Goal: Task Accomplishment & Management: Manage account settings

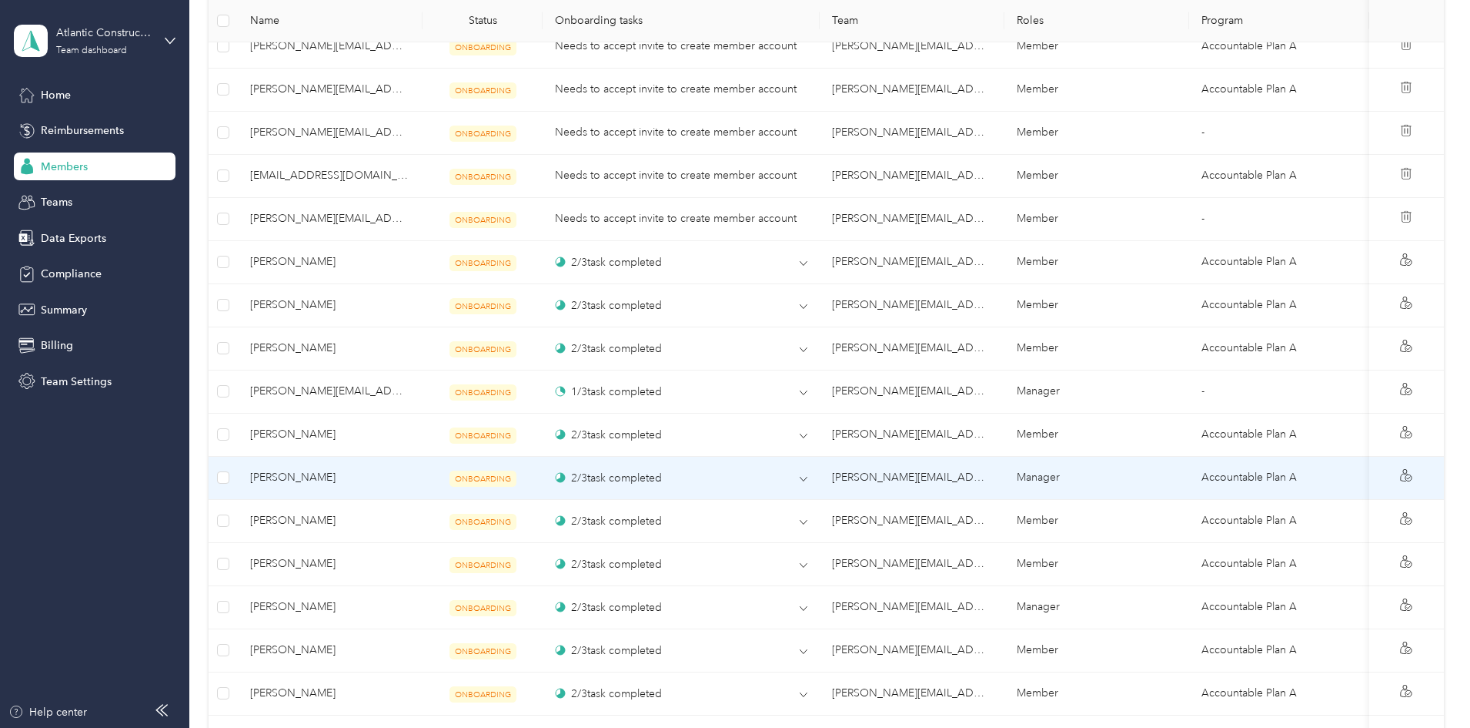
scroll to position [924, 0]
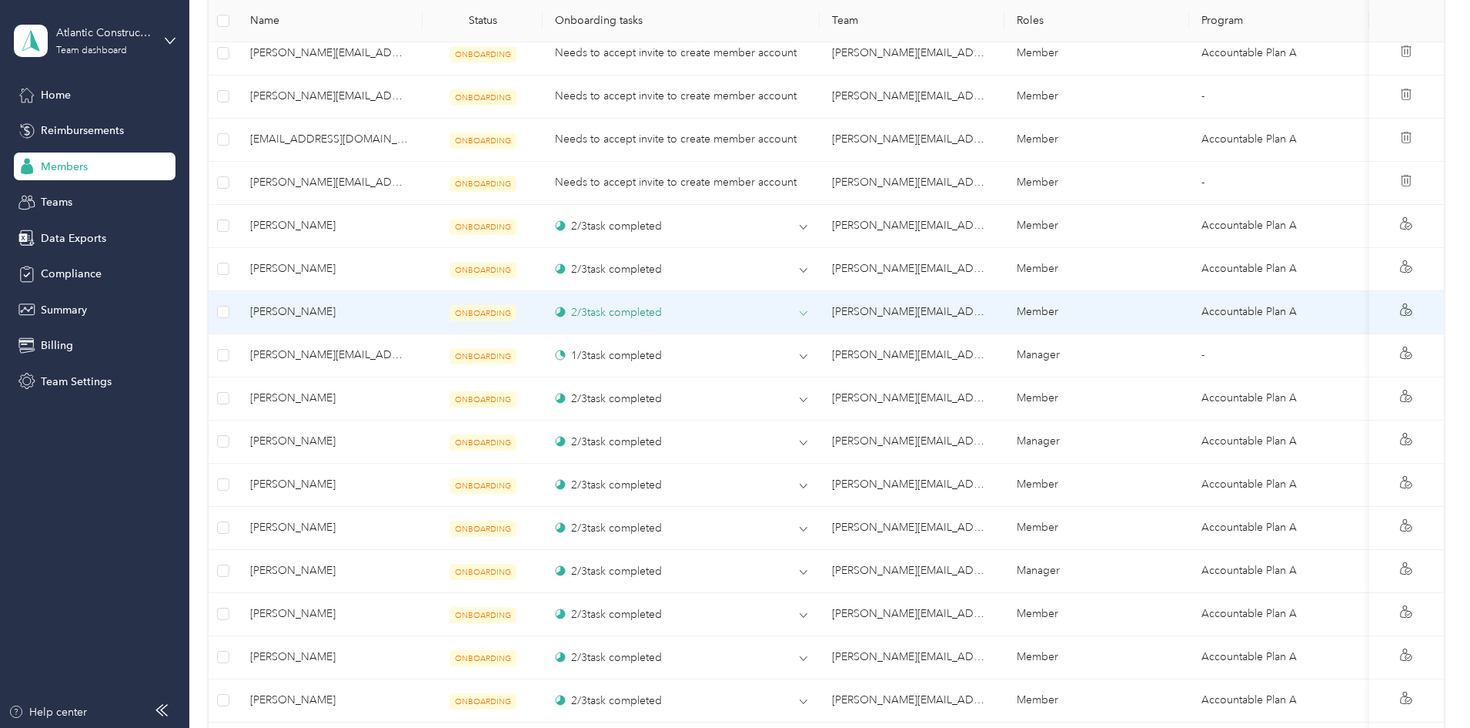
click at [662, 320] on div "2 / 3 task completed" at bounding box center [608, 312] width 107 height 16
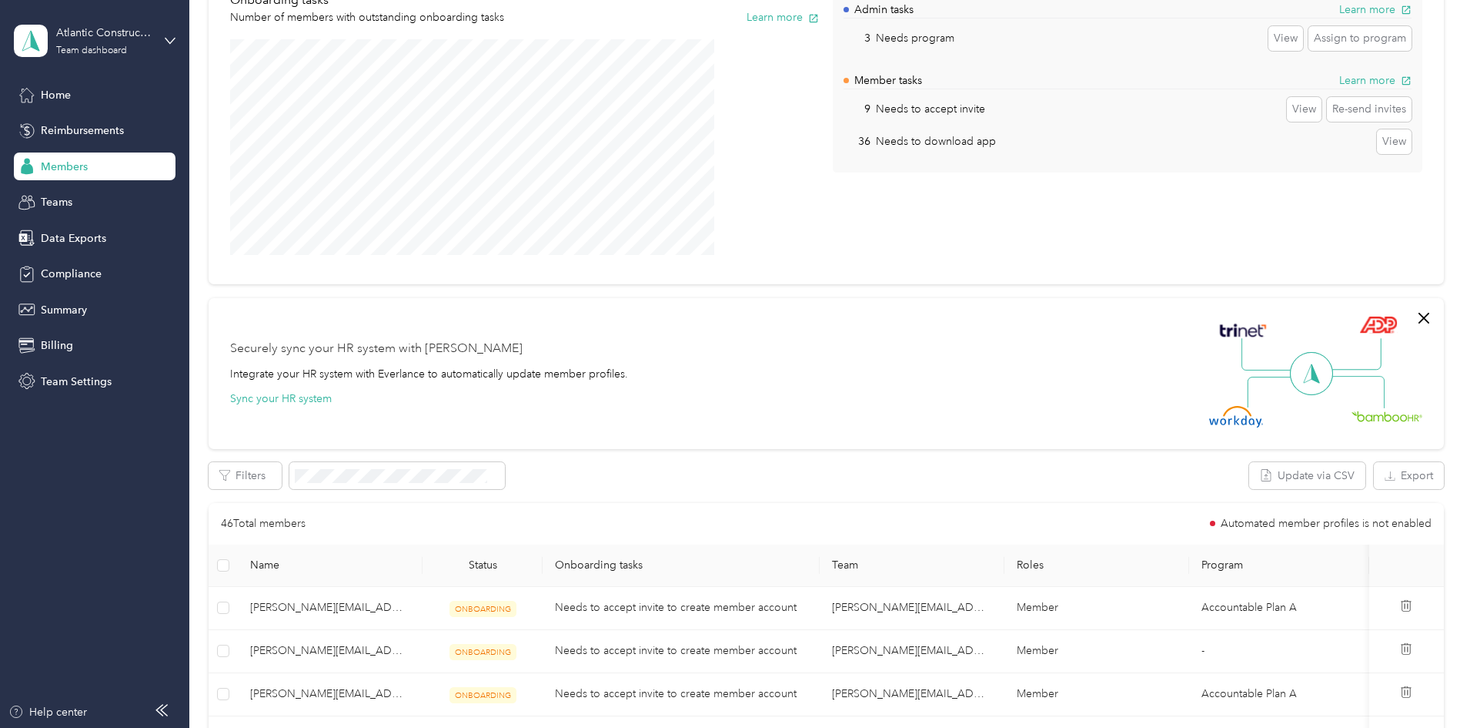
scroll to position [0, 0]
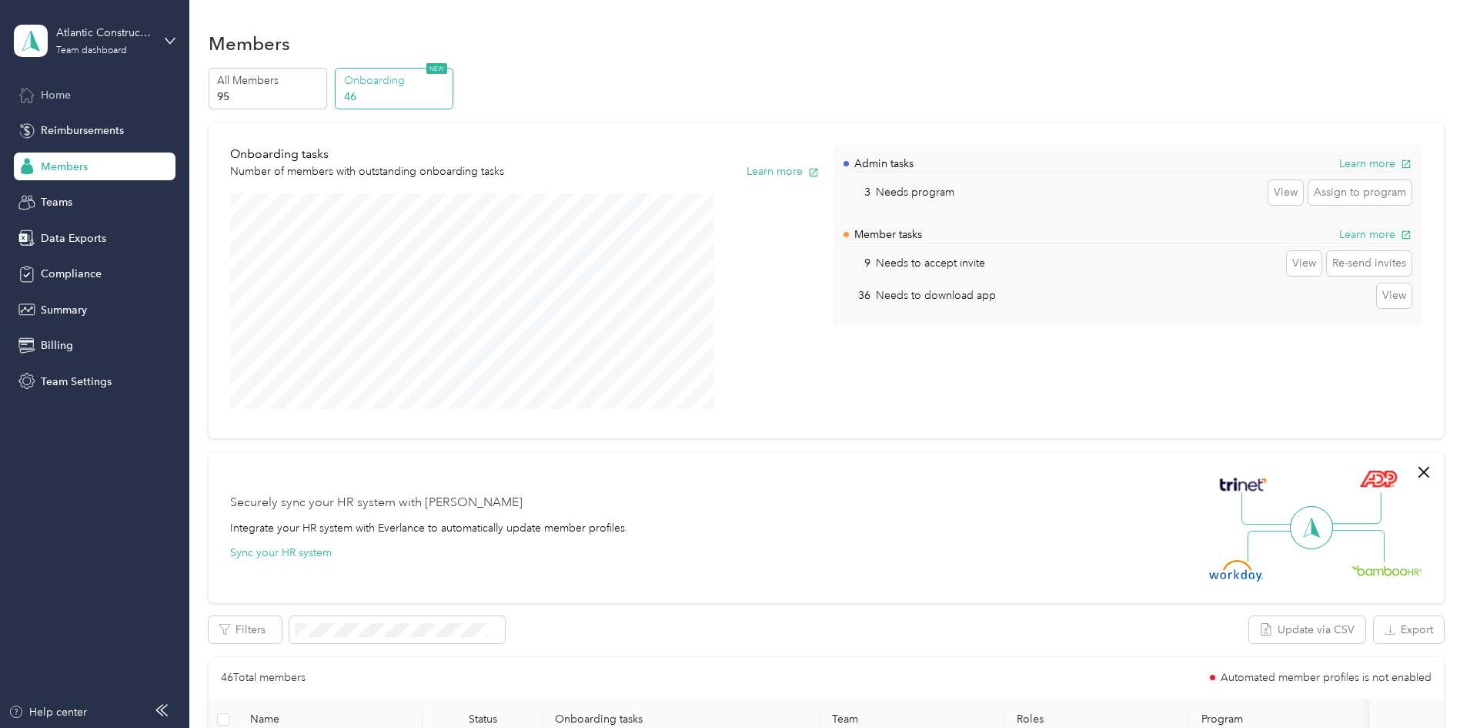
click at [50, 89] on span "Home" at bounding box center [56, 95] width 30 height 16
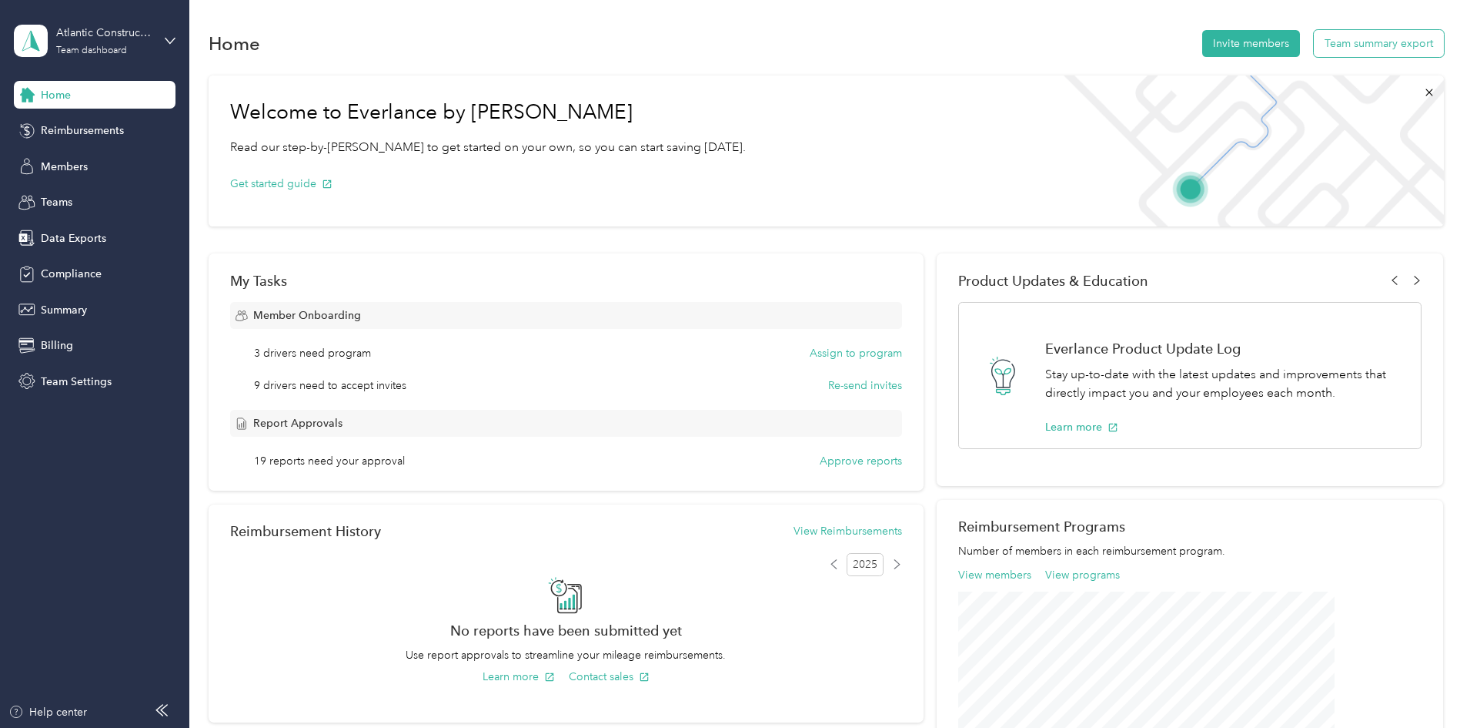
click at [1314, 42] on button "Team summary export" at bounding box center [1379, 43] width 130 height 27
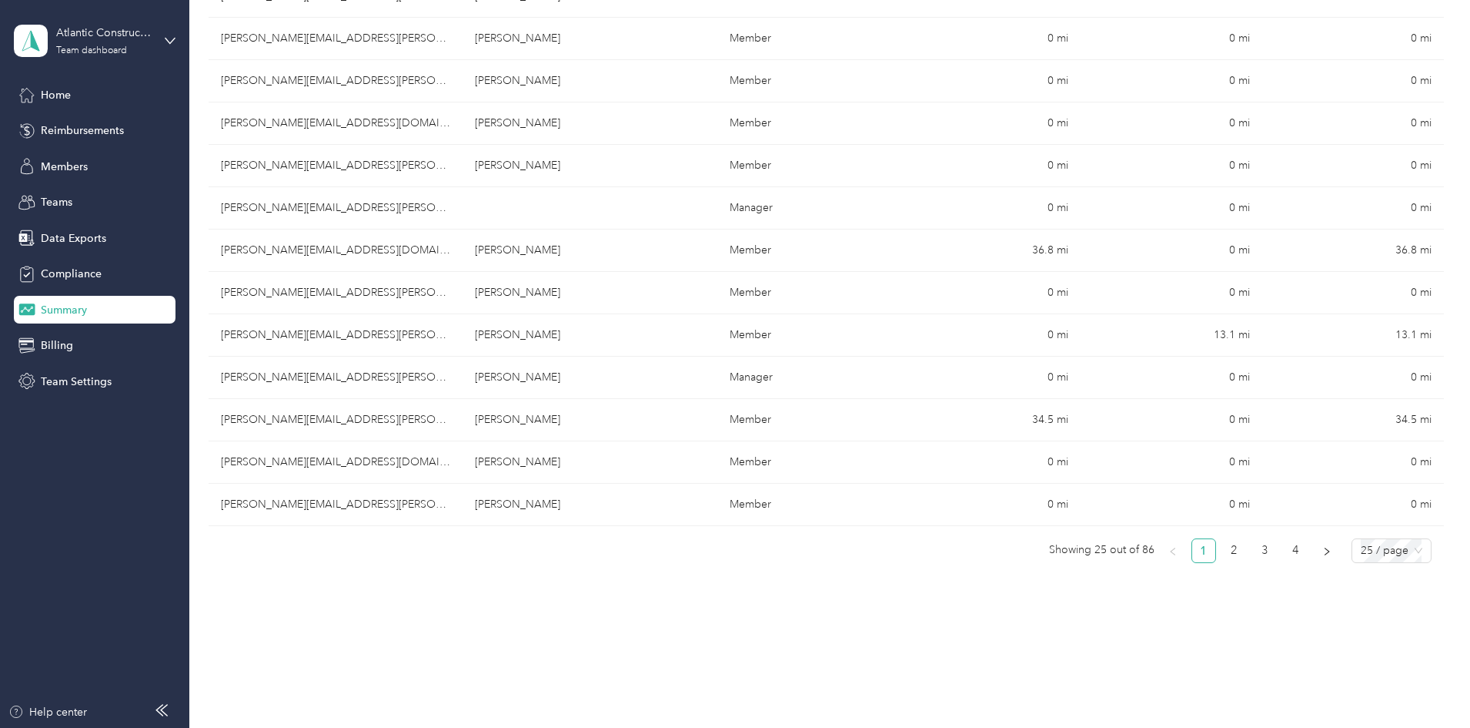
scroll to position [922, 0]
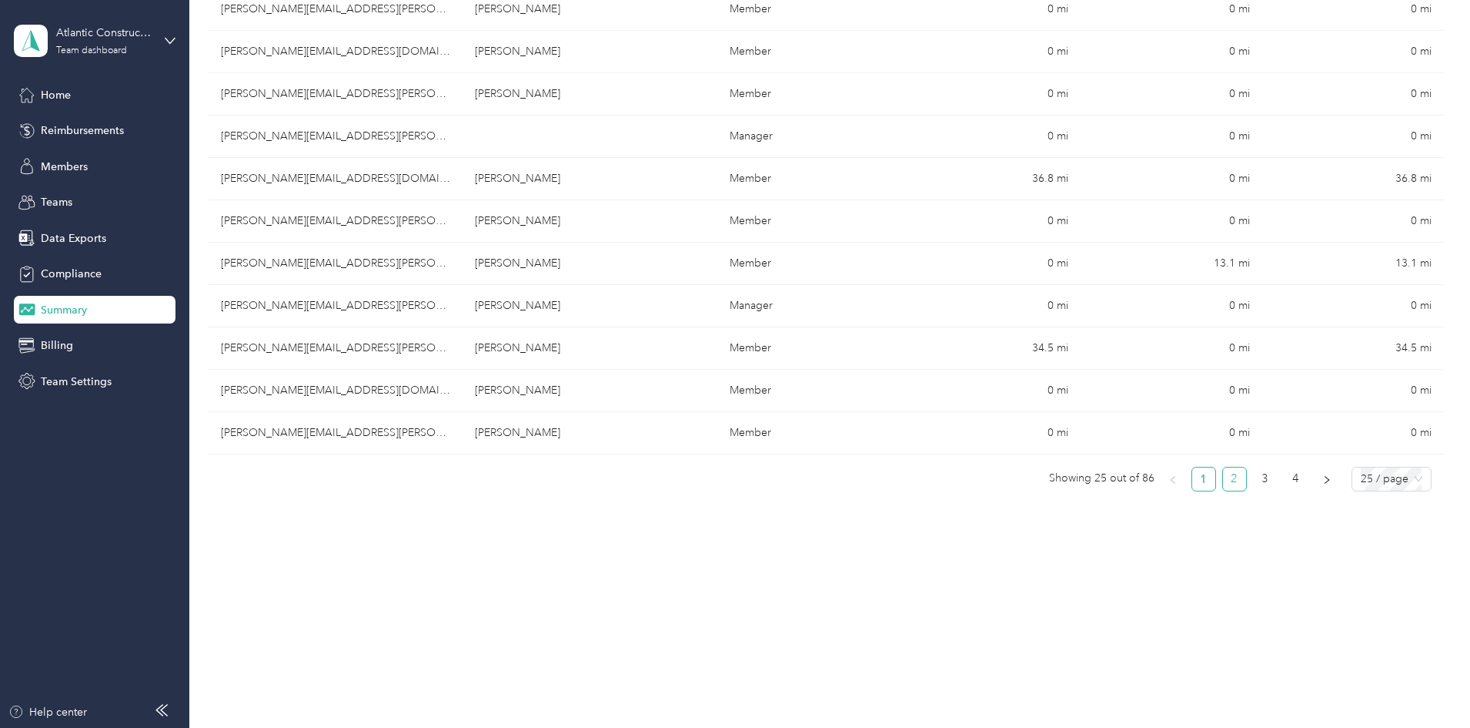
click at [1223, 484] on link "2" at bounding box center [1234, 478] width 23 height 23
click at [1254, 480] on link "3" at bounding box center [1265, 478] width 23 height 23
click at [1285, 483] on link "4" at bounding box center [1296, 478] width 23 height 23
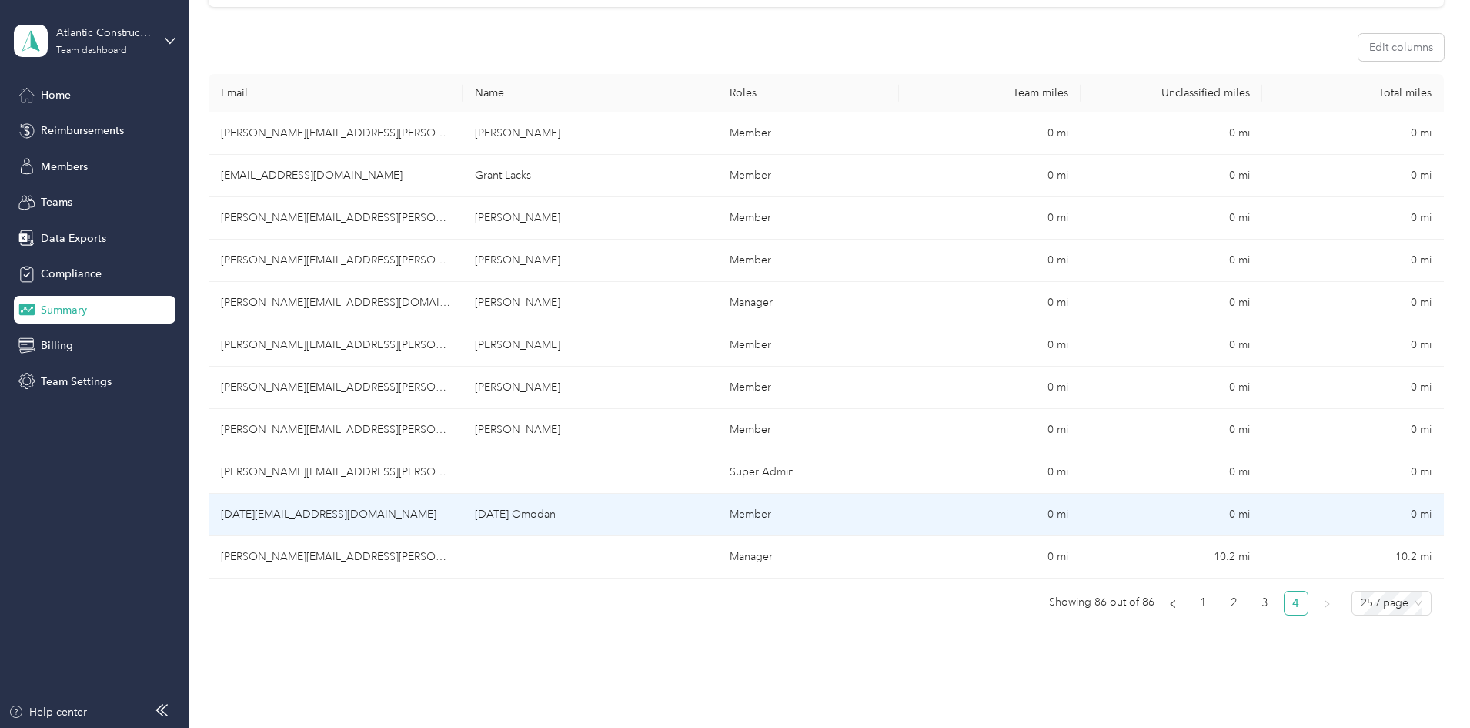
scroll to position [231, 0]
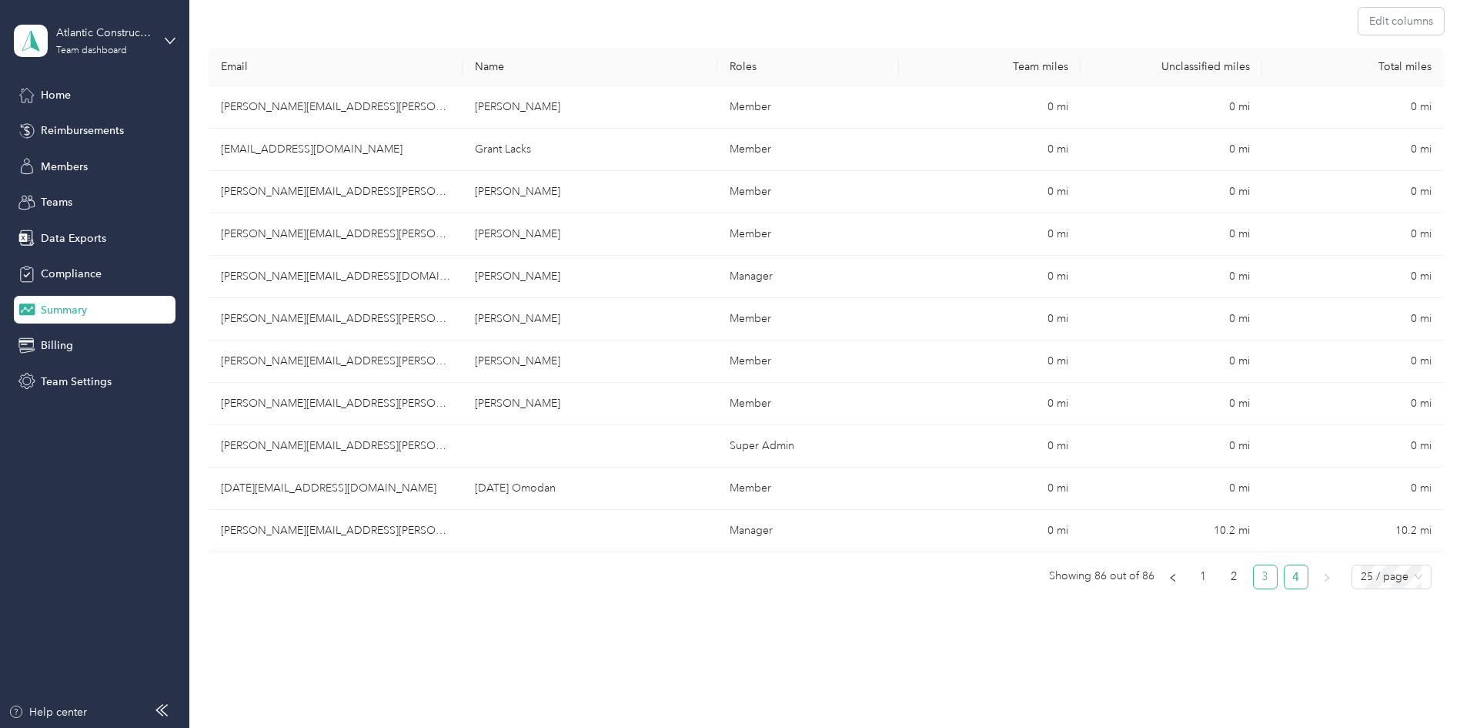
click at [1254, 574] on link "3" at bounding box center [1265, 576] width 23 height 23
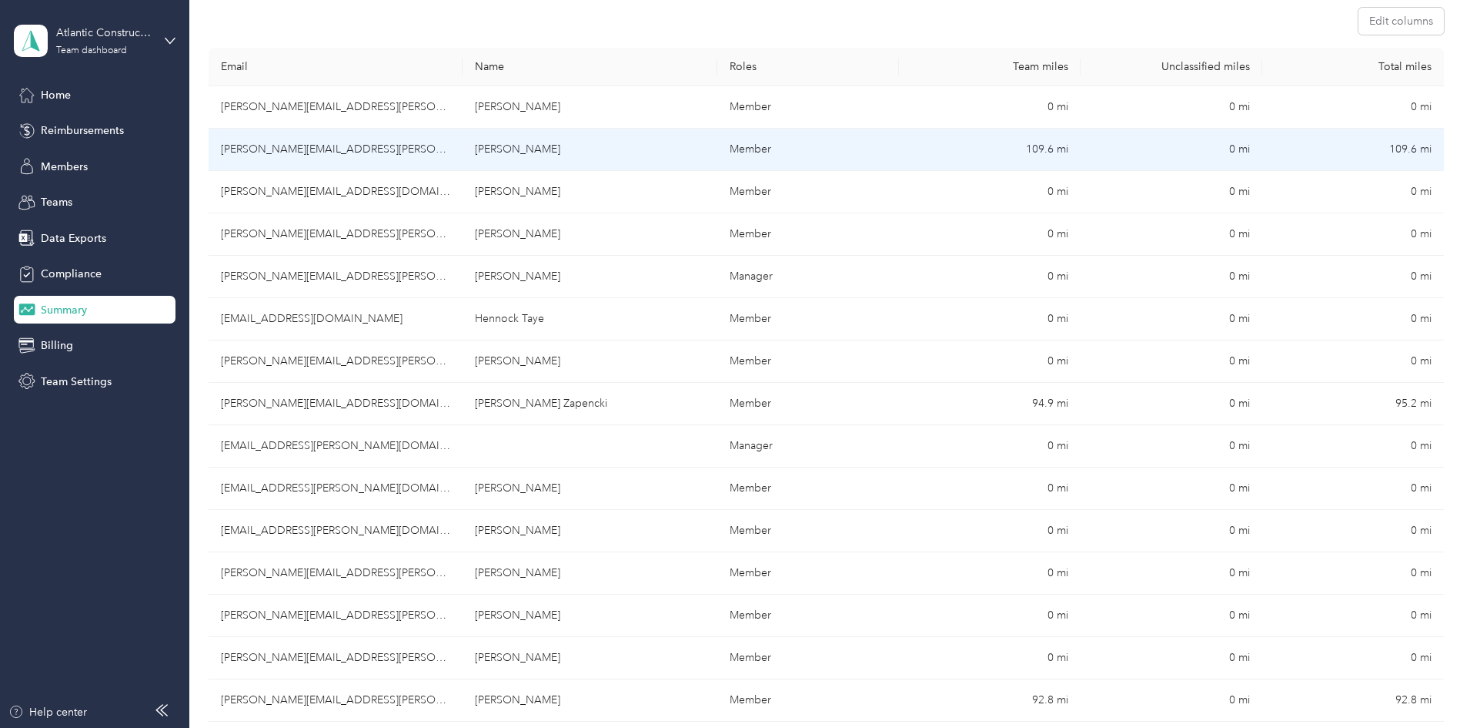
click at [388, 156] on td "[PERSON_NAME][EMAIL_ADDRESS][PERSON_NAME][DOMAIN_NAME]" at bounding box center [336, 150] width 254 height 42
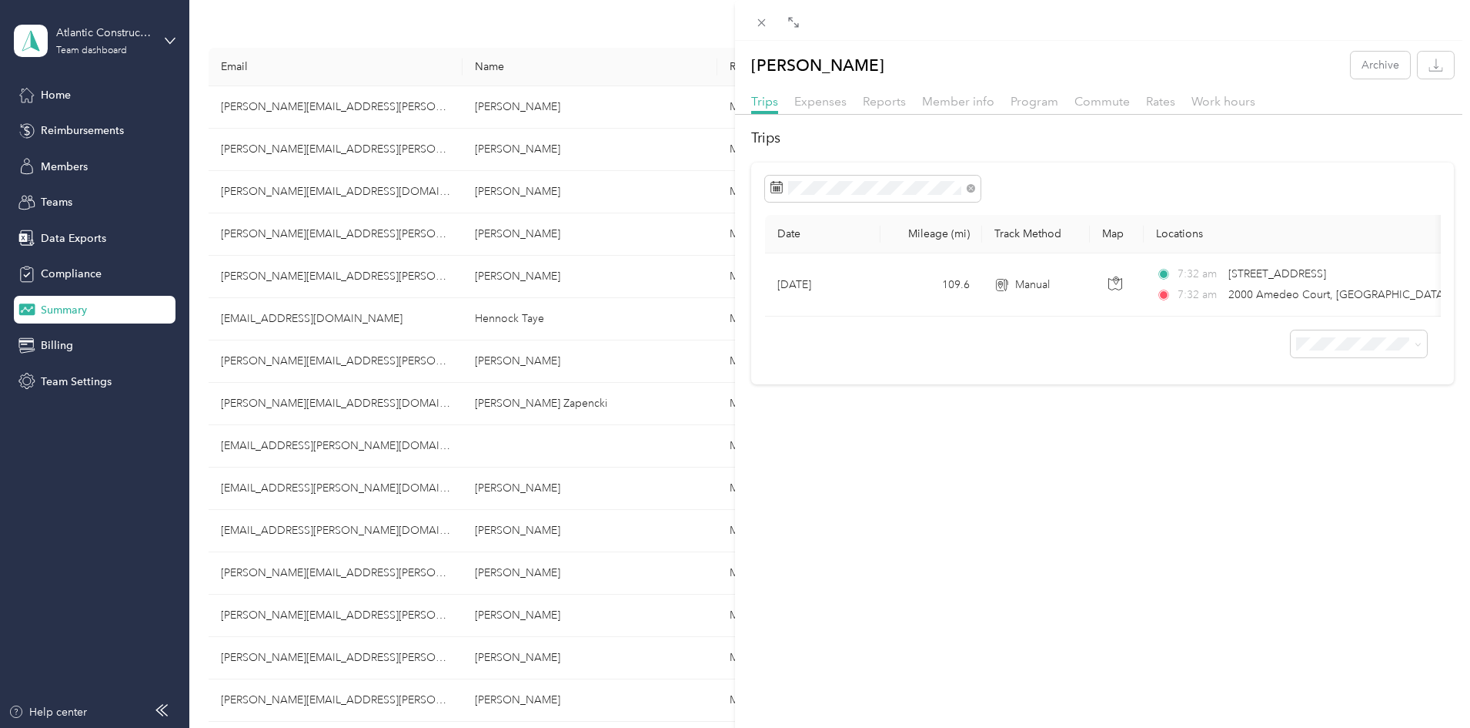
click at [60, 95] on div "[PERSON_NAME] Archive Trips Expenses Reports Member info Program Commute Rates …" at bounding box center [735, 364] width 1470 height 728
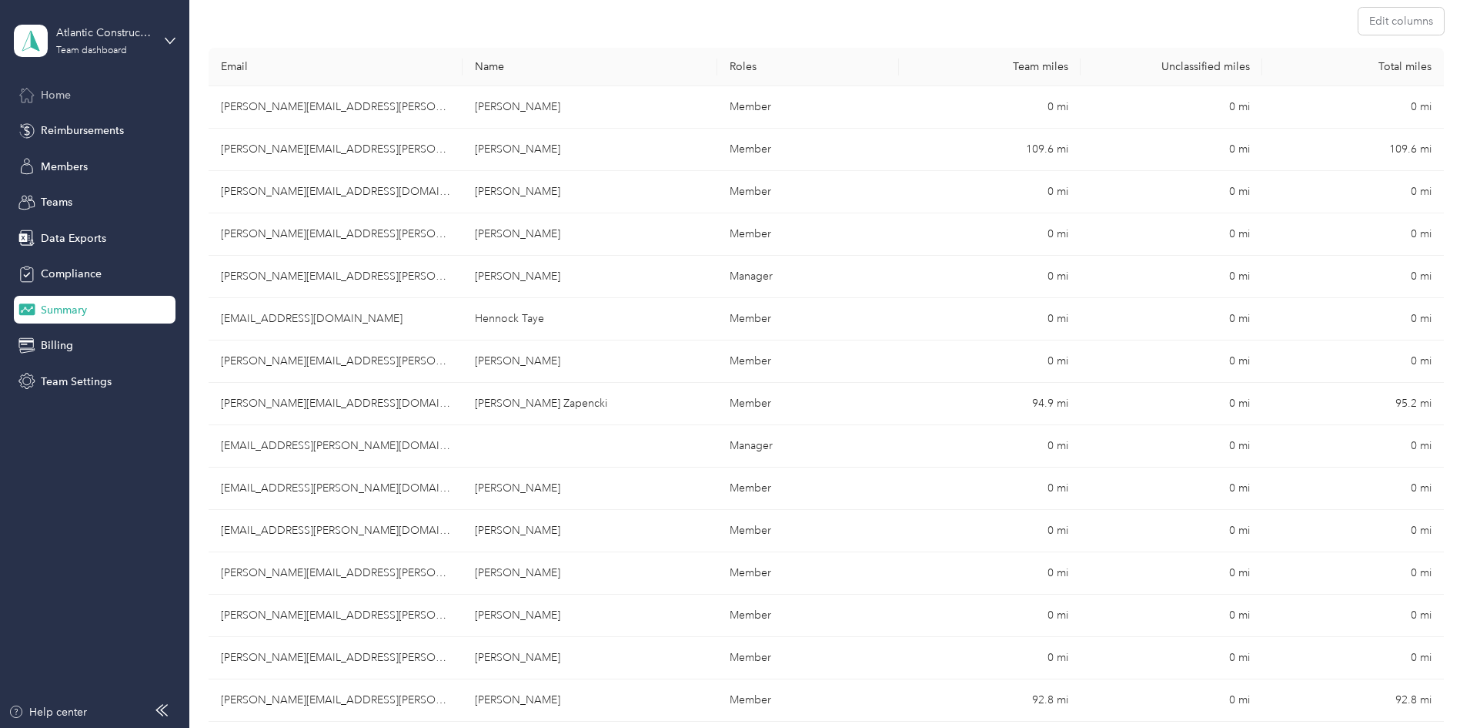
click at [49, 99] on span "Home" at bounding box center [56, 95] width 30 height 16
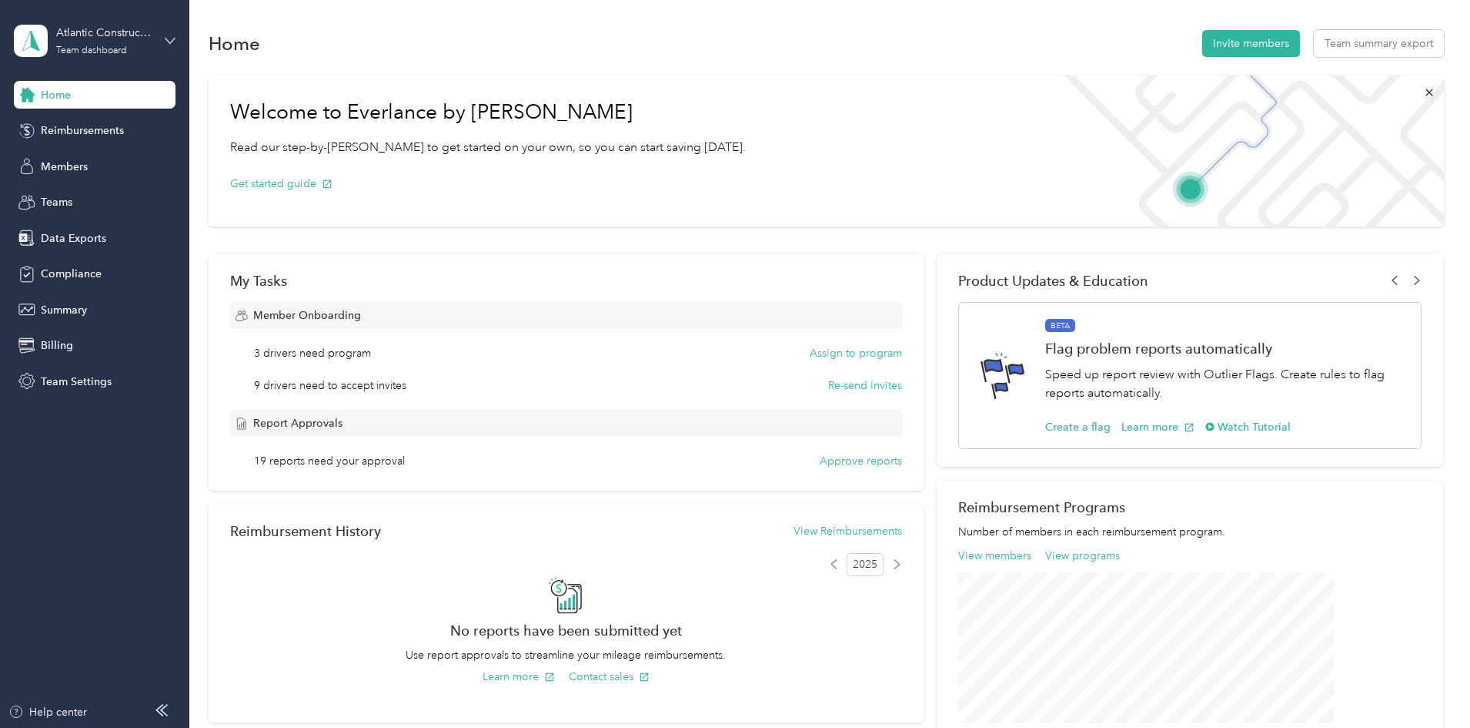
click at [169, 41] on icon at bounding box center [170, 40] width 9 height 5
click at [65, 198] on div "Log out" at bounding box center [263, 195] width 477 height 27
